Goal: Information Seeking & Learning: Learn about a topic

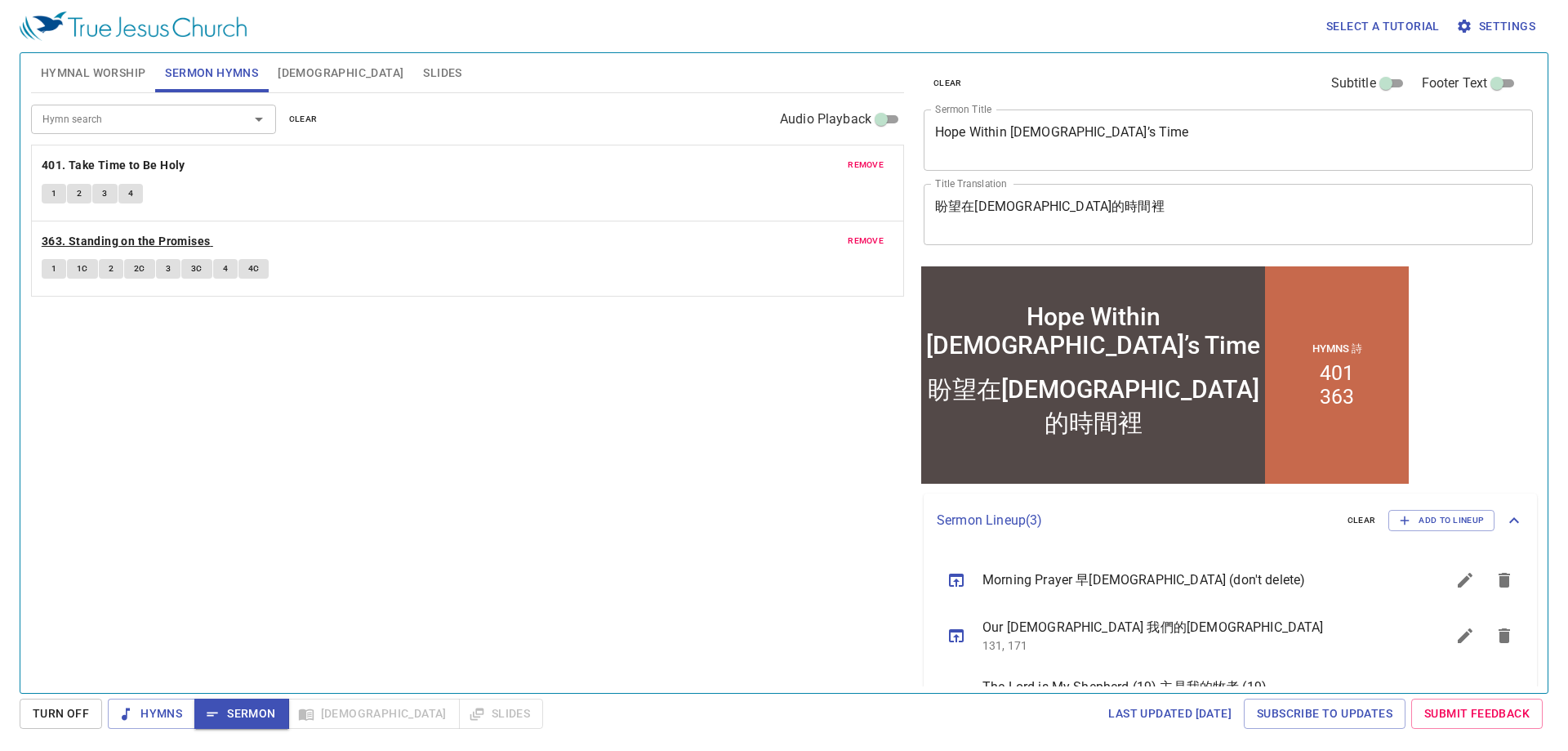
drag, startPoint x: 122, startPoint y: 238, endPoint x: 109, endPoint y: 246, distance: 15.3
click at [122, 238] on b "363. Standing on the Promises" at bounding box center [126, 241] width 169 height 21
click at [52, 270] on span "1" at bounding box center [54, 269] width 5 height 15
click at [81, 271] on span "1C" at bounding box center [82, 269] width 12 height 15
click at [107, 268] on button "2" at bounding box center [111, 269] width 24 height 20
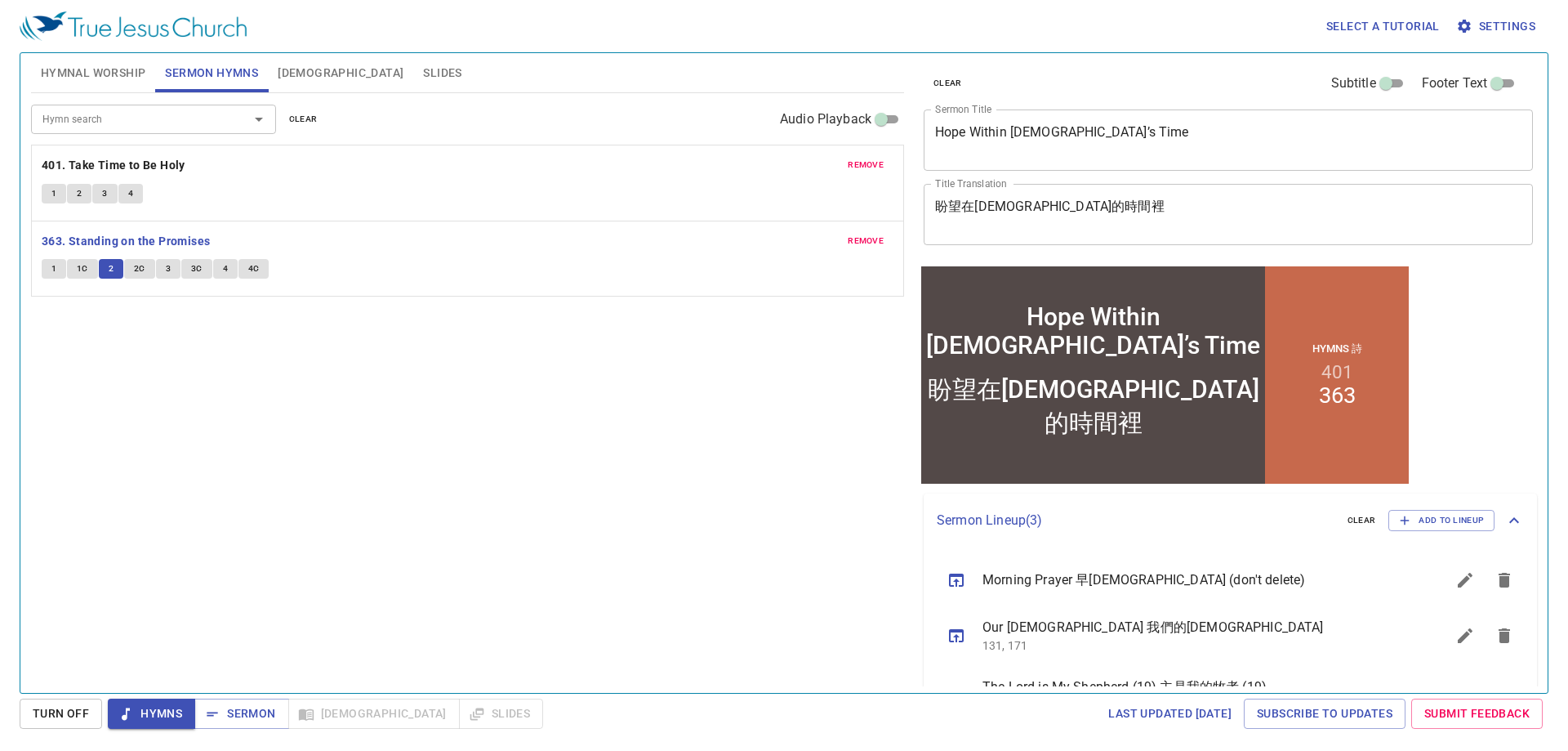
click at [140, 266] on span "2C" at bounding box center [140, 269] width 12 height 15
click at [163, 270] on button "3" at bounding box center [167, 269] width 24 height 20
click at [189, 269] on button "3C" at bounding box center [196, 269] width 31 height 20
click at [229, 273] on button "4" at bounding box center [225, 269] width 24 height 20
click at [255, 261] on span "4C" at bounding box center [254, 269] width 12 height 15
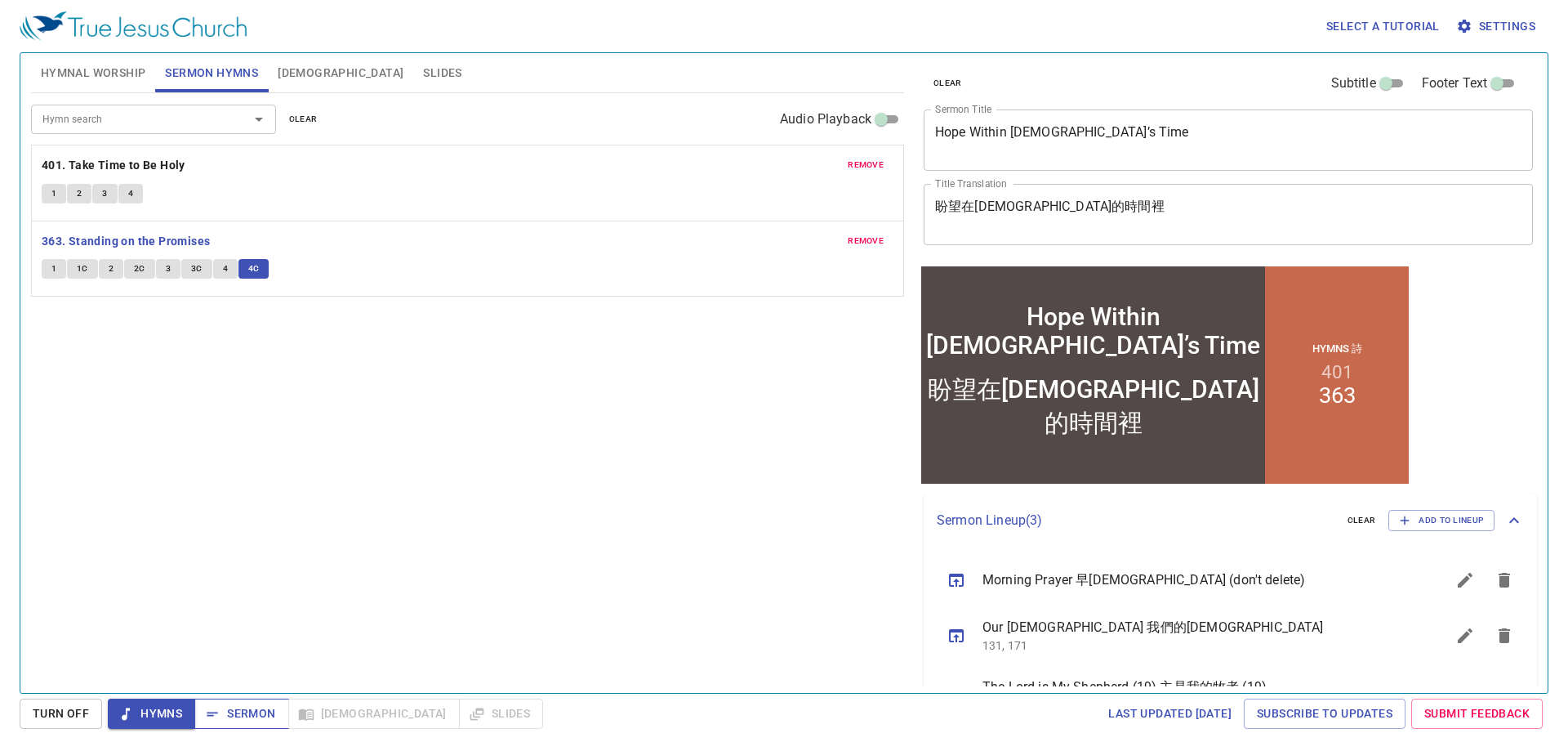
click at [235, 714] on span "Sermon" at bounding box center [241, 714] width 67 height 21
click at [423, 77] on span "Slides" at bounding box center [442, 73] width 38 height 21
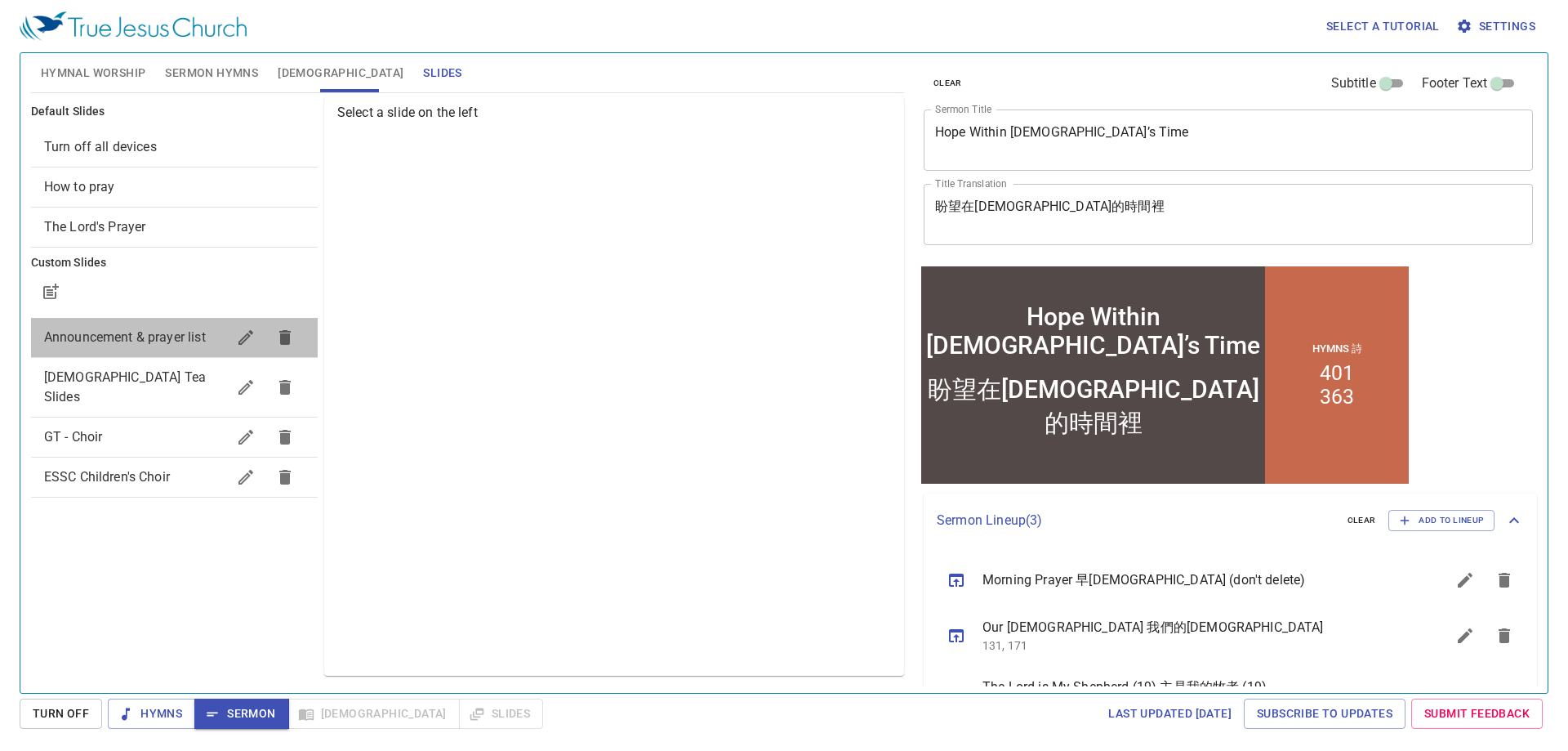
click at [166, 339] on span "Announcement & prayer list" at bounding box center [125, 337] width 161 height 16
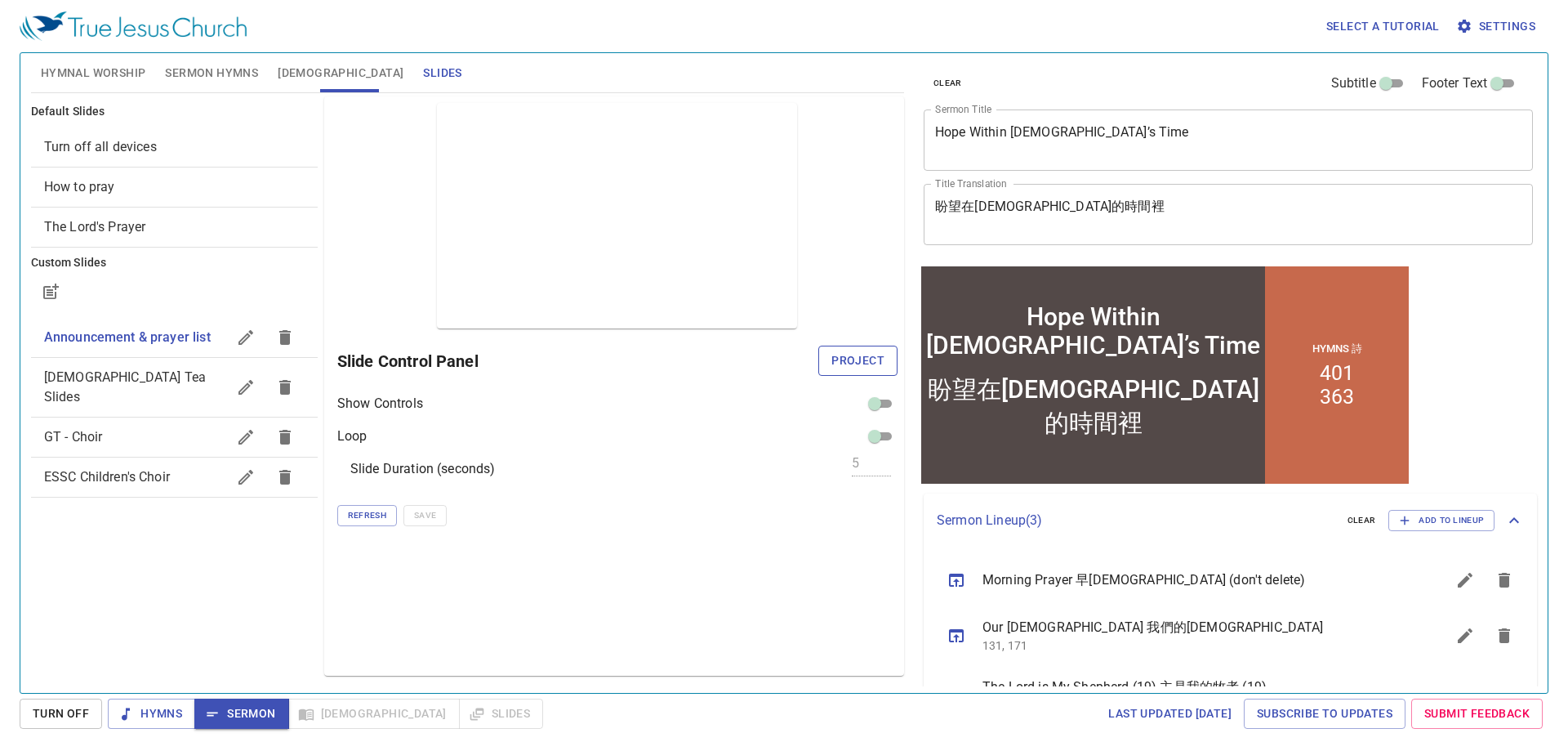
click at [855, 367] on span "Project" at bounding box center [858, 361] width 53 height 21
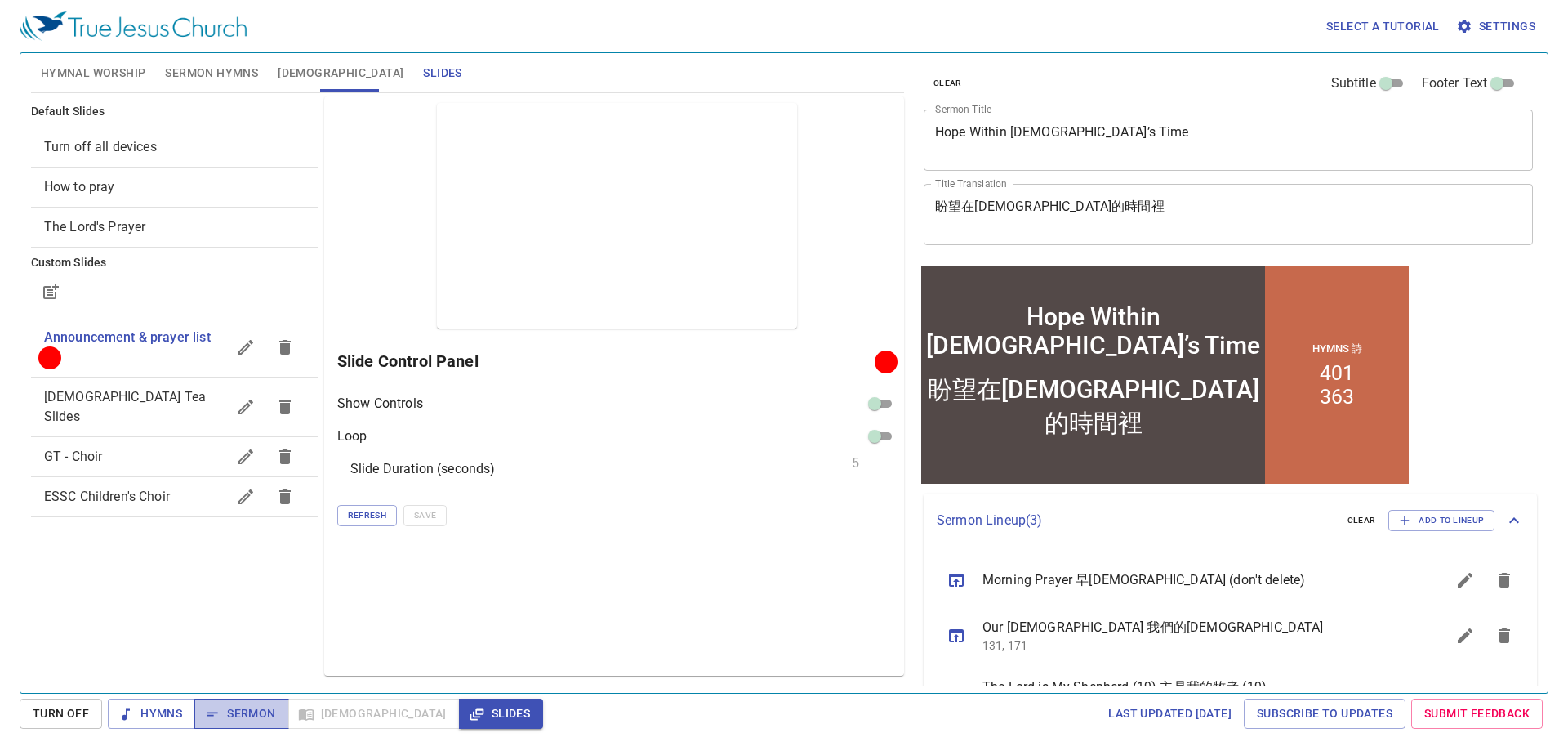
click at [229, 715] on span "Sermon" at bounding box center [241, 714] width 67 height 21
